Goal: Task Accomplishment & Management: Manage account settings

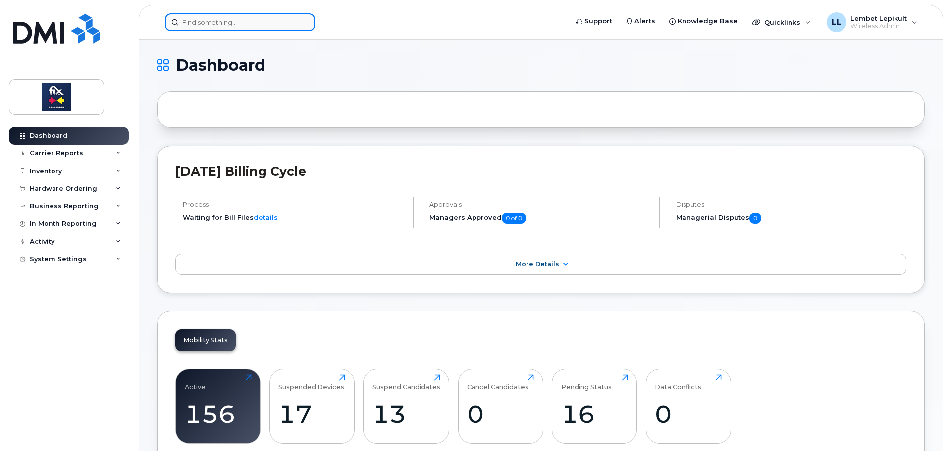
click at [232, 24] on input at bounding box center [240, 22] width 150 height 18
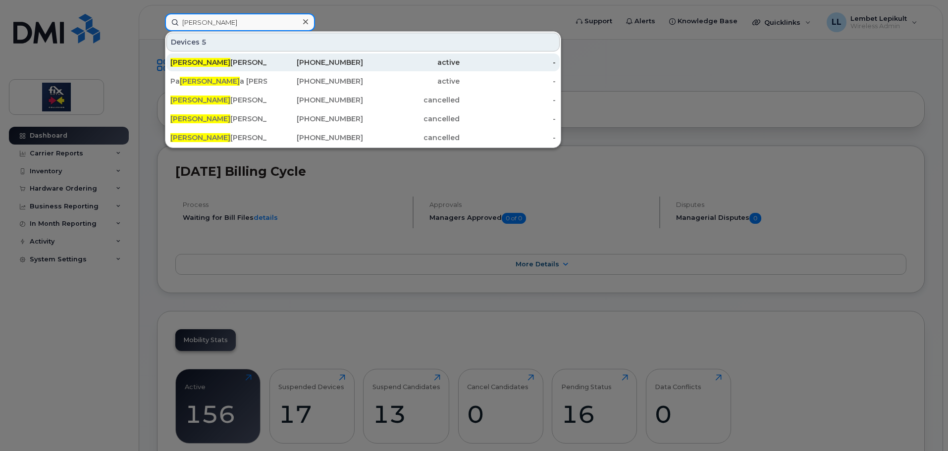
type input "[PERSON_NAME]"
click at [232, 63] on div "Mel anie Simard" at bounding box center [218, 62] width 97 height 10
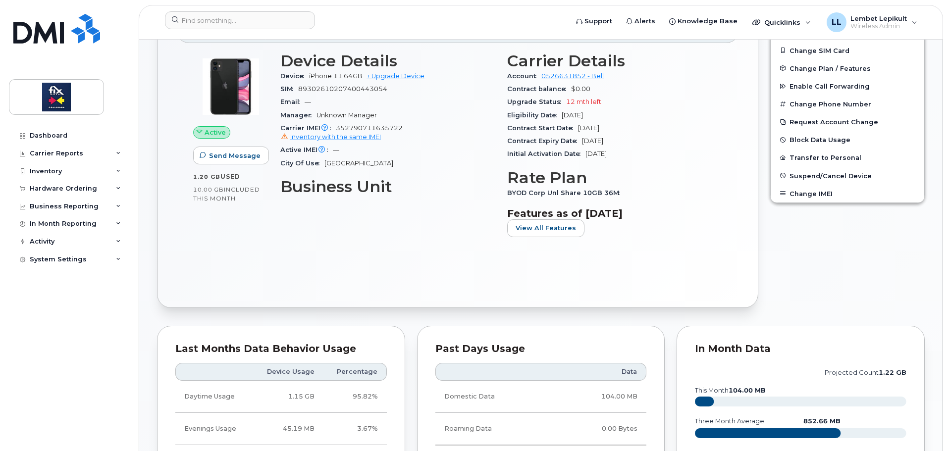
scroll to position [149, 0]
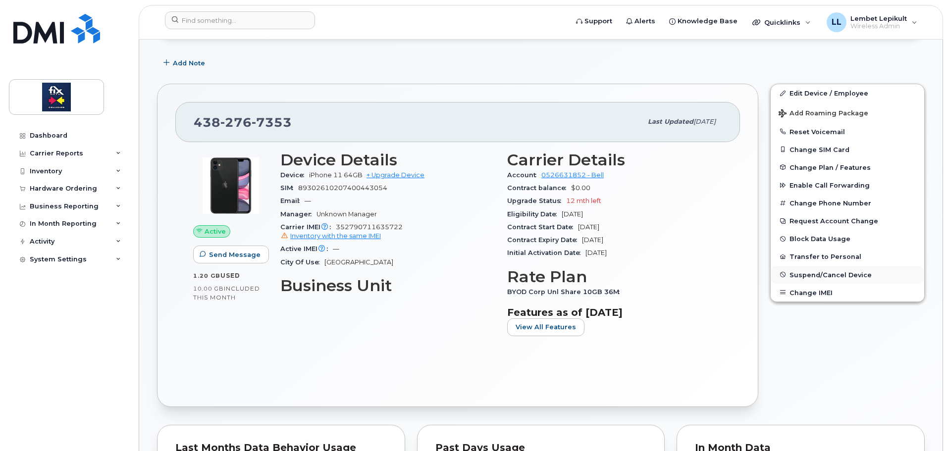
click at [823, 274] on span "Suspend/Cancel Device" at bounding box center [831, 274] width 82 height 7
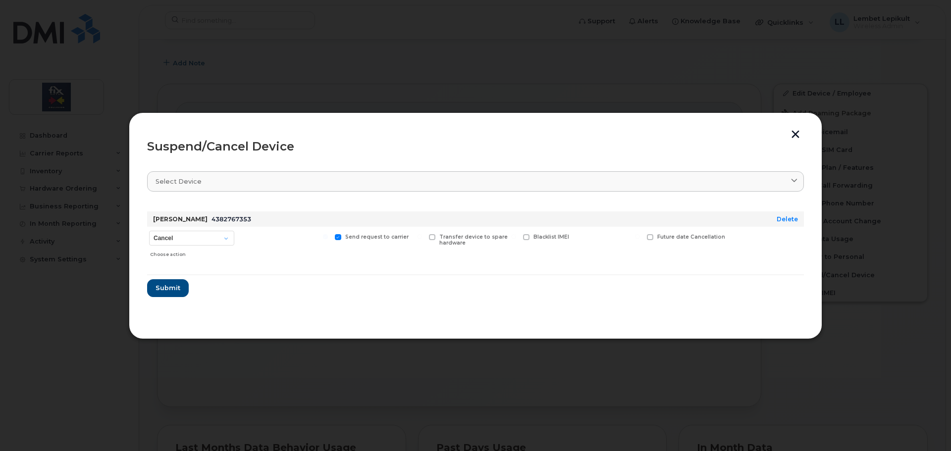
click at [652, 236] on span at bounding box center [650, 237] width 6 height 6
click at [640, 236] on input "Future date Cancellation" at bounding box center [637, 236] width 5 height 5
checkbox input "true"
click at [718, 253] on input "date" at bounding box center [687, 253] width 80 height 18
type input "[DATE]"
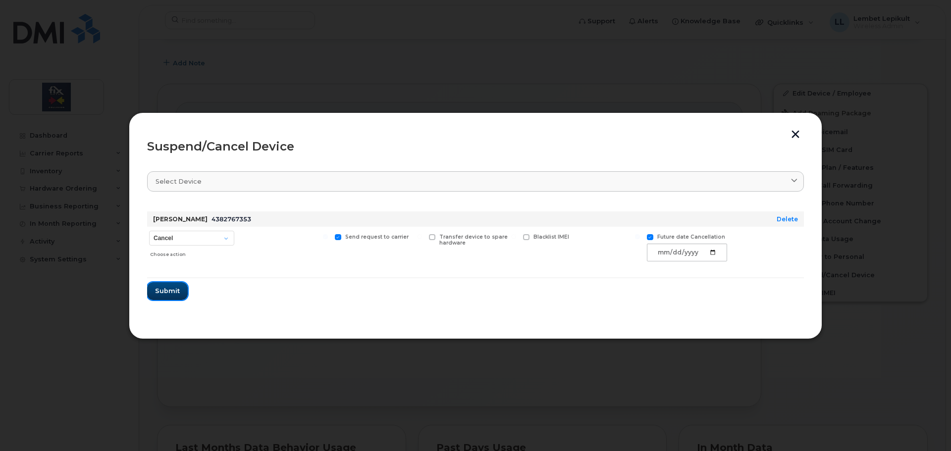
click at [163, 297] on button "Submit" at bounding box center [167, 291] width 41 height 18
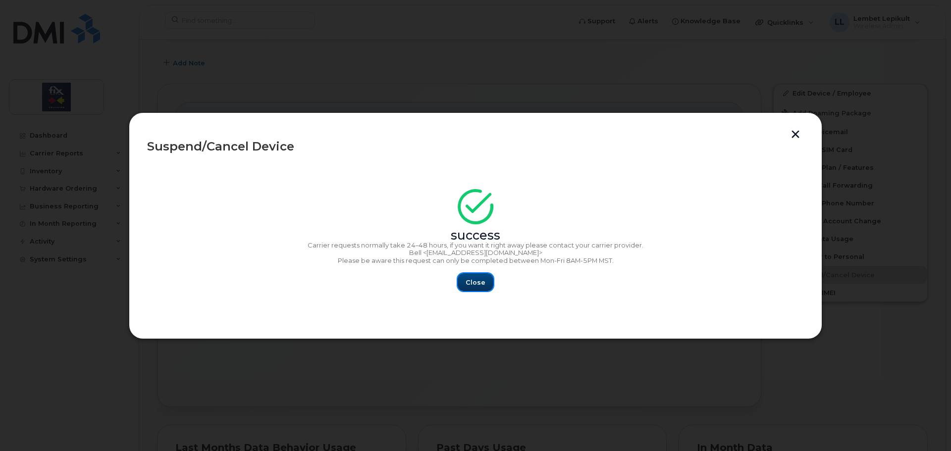
click at [480, 281] on span "Close" at bounding box center [476, 282] width 20 height 9
